Goal: Navigation & Orientation: Find specific page/section

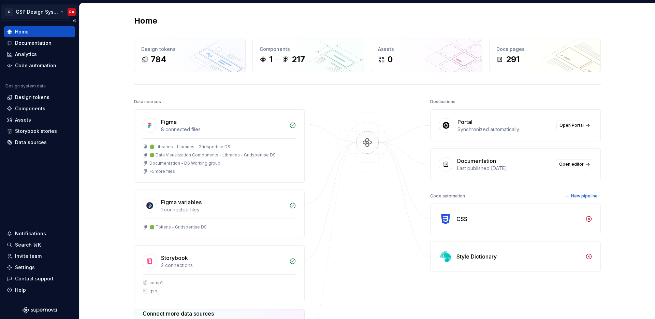
click at [37, 9] on html "G GSP Design System RA Home Documentation Analytics Code automation Design syst…" at bounding box center [327, 159] width 655 height 319
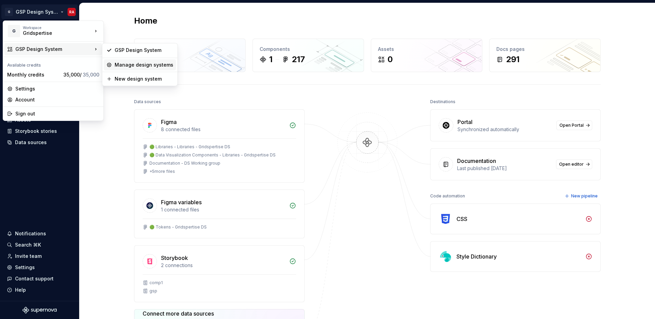
click at [154, 66] on div "Manage design systems" at bounding box center [144, 64] width 59 height 7
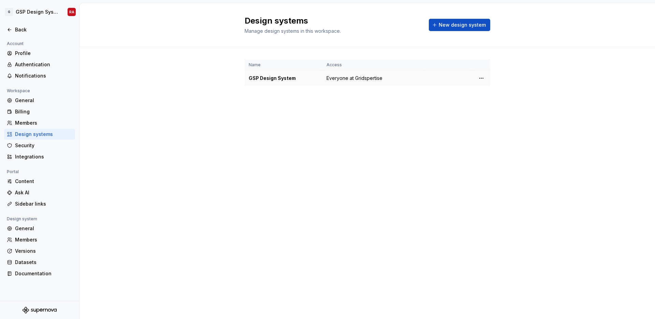
click at [273, 80] on div "GSP Design System" at bounding box center [284, 78] width 70 height 7
click at [482, 78] on html "G GSP Design System RA Back Account Profile Authentication Notifications Worksp…" at bounding box center [327, 159] width 655 height 319
click at [492, 104] on div "Design system settings" at bounding box center [521, 102] width 65 height 7
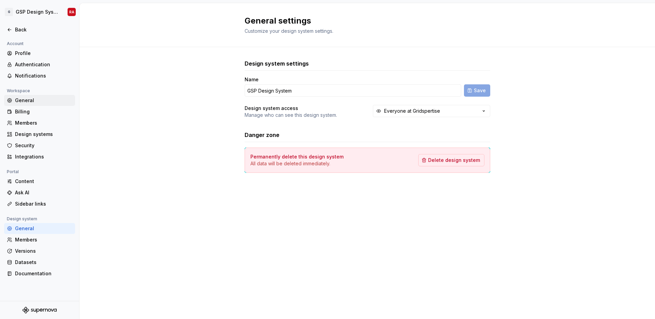
click at [34, 102] on div "General" at bounding box center [43, 100] width 57 height 7
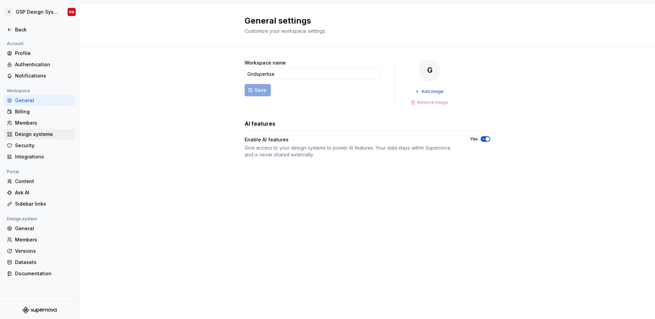
click at [33, 137] on div "Design systems" at bounding box center [43, 134] width 57 height 7
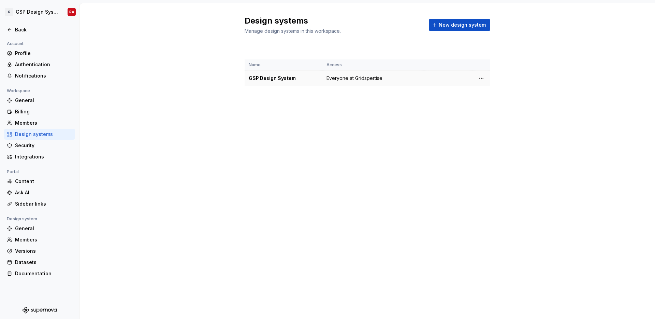
click at [267, 79] on div "GSP Design System" at bounding box center [284, 78] width 70 height 7
click at [340, 72] on td "Everyone at Gridspertise" at bounding box center [373, 78] width 102 height 15
click at [340, 81] on span "Everyone at Gridspertise" at bounding box center [354, 78] width 56 height 7
